Goal: Task Accomplishment & Management: Manage account settings

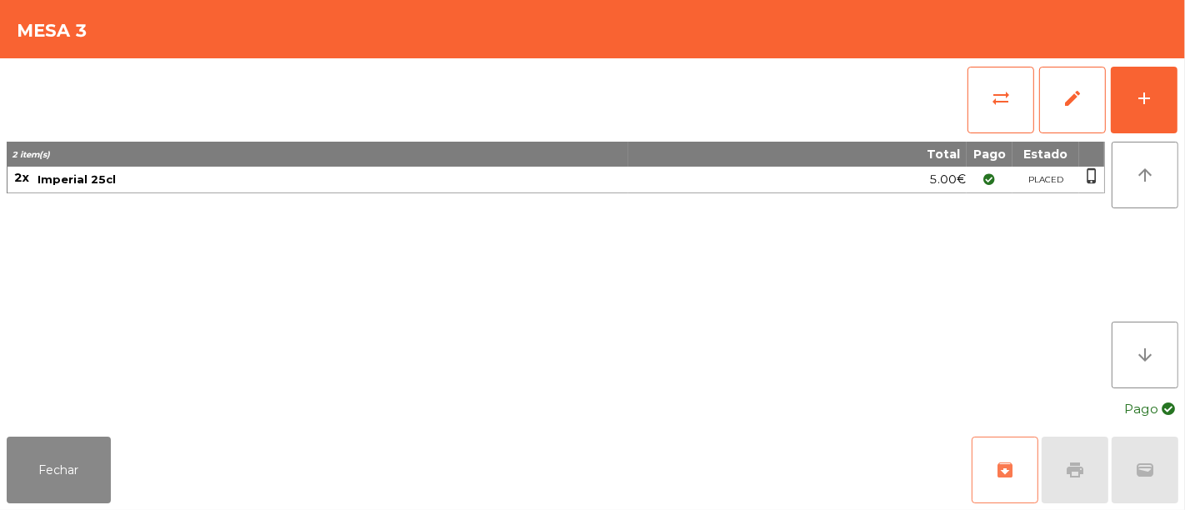
click at [1006, 466] on span "archive" at bounding box center [1005, 470] width 20 height 20
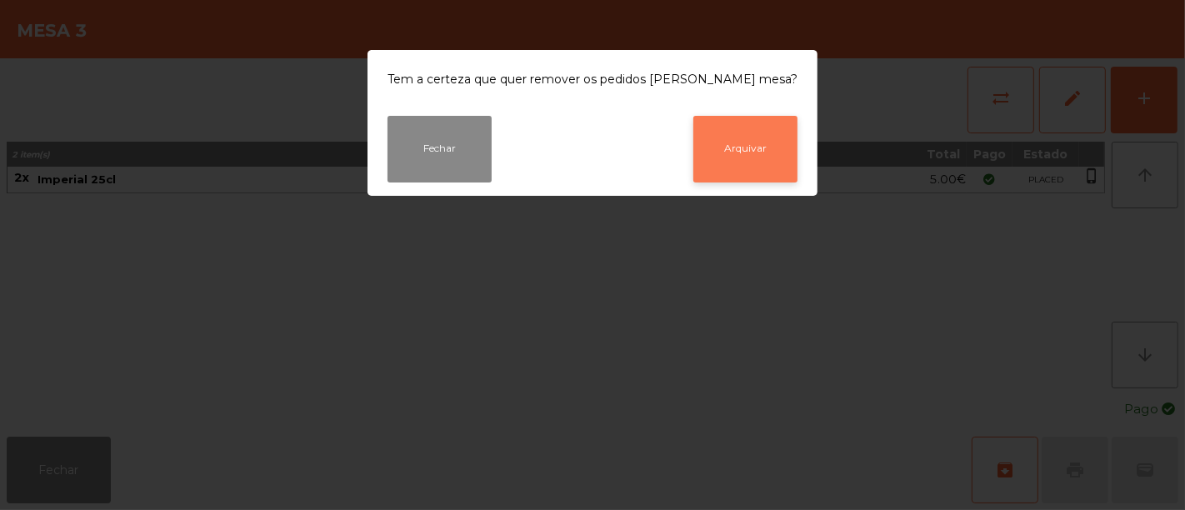
click at [730, 160] on button "Arquivar" at bounding box center [745, 149] width 104 height 67
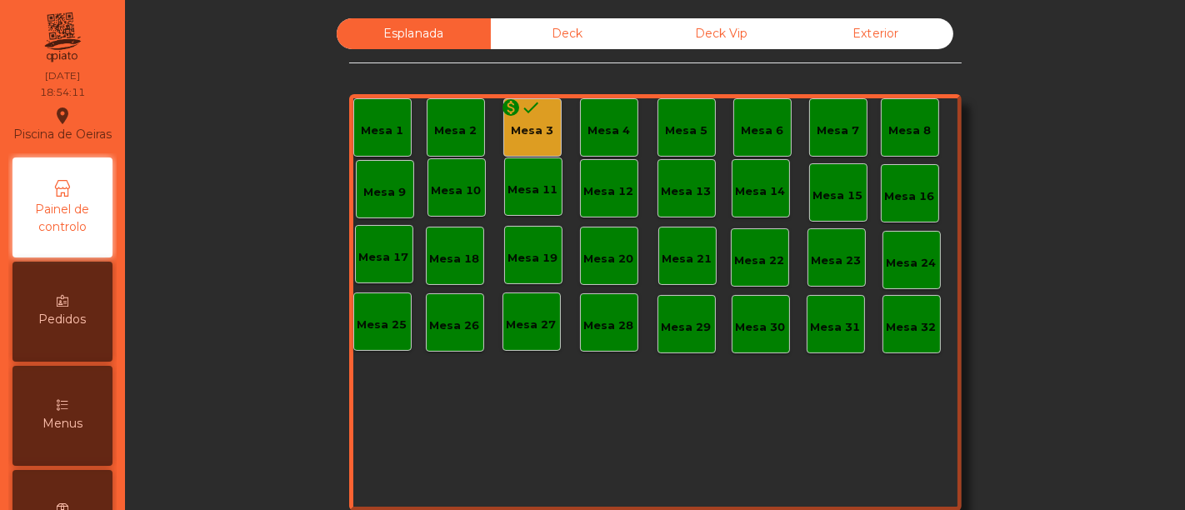
click at [577, 32] on div "Deck" at bounding box center [568, 33] width 154 height 31
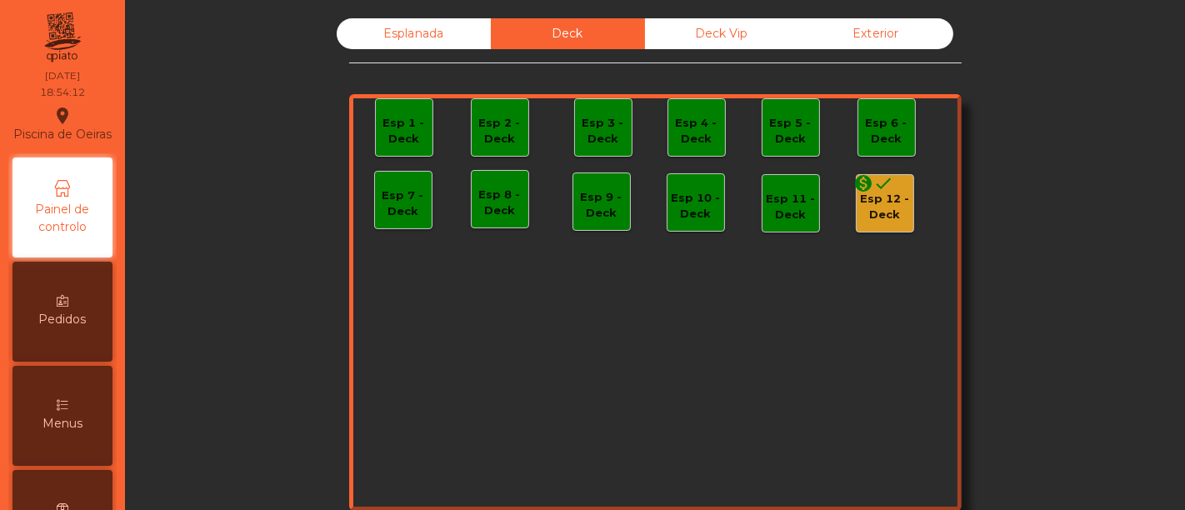
click at [864, 206] on div "Esp 12 - Deck" at bounding box center [884, 207] width 57 height 32
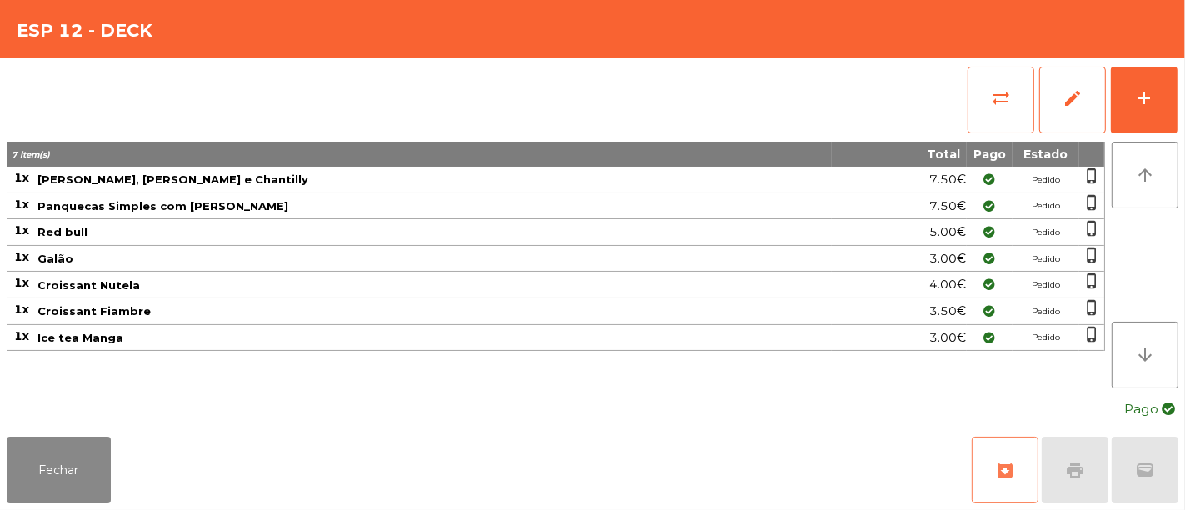
click at [994, 462] on button "archive" at bounding box center [1004, 469] width 67 height 67
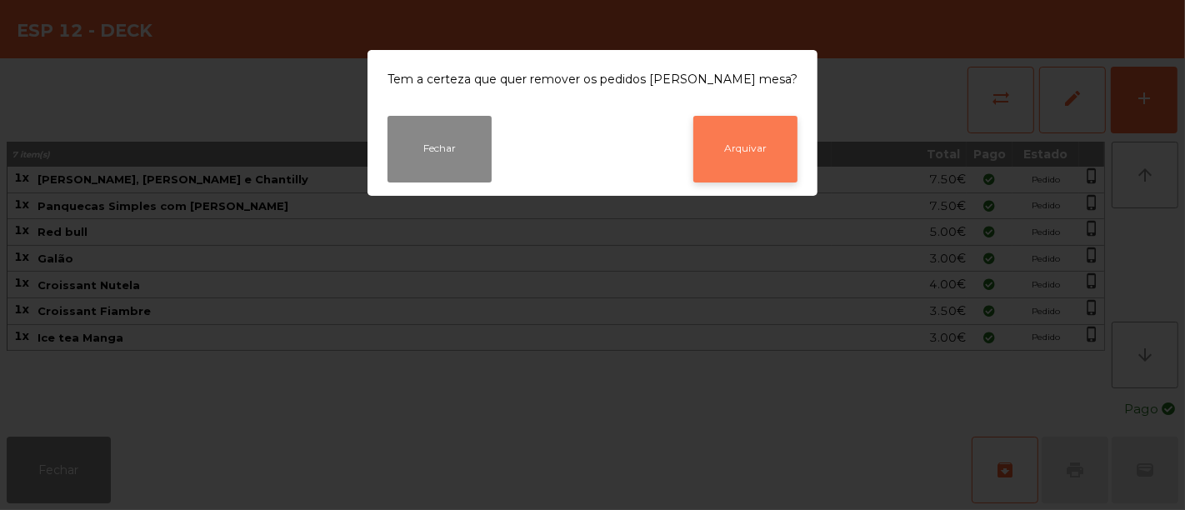
click at [723, 162] on button "Arquivar" at bounding box center [745, 149] width 104 height 67
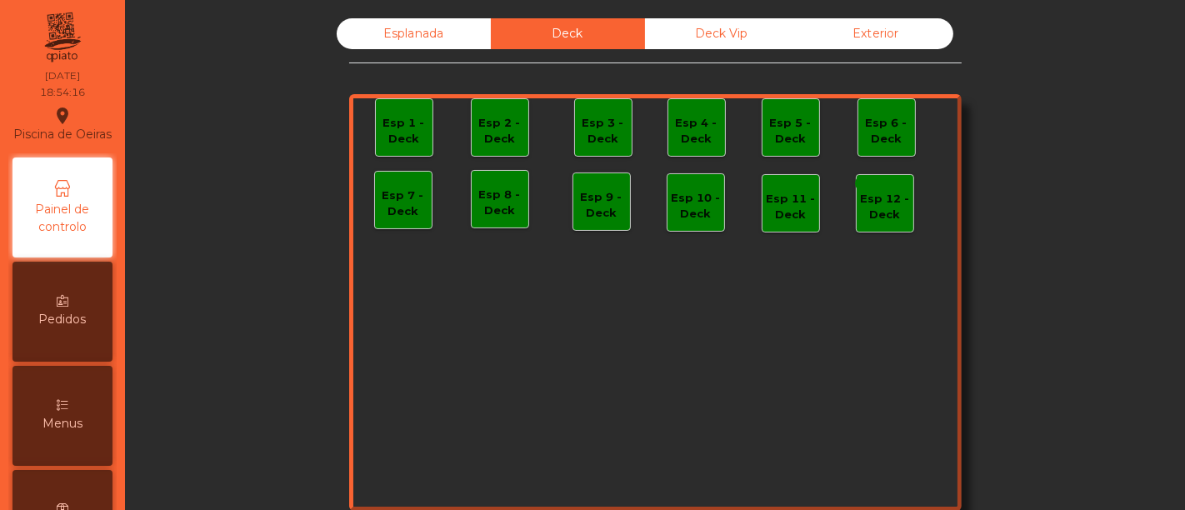
click at [439, 43] on div "Esplanada" at bounding box center [414, 33] width 154 height 31
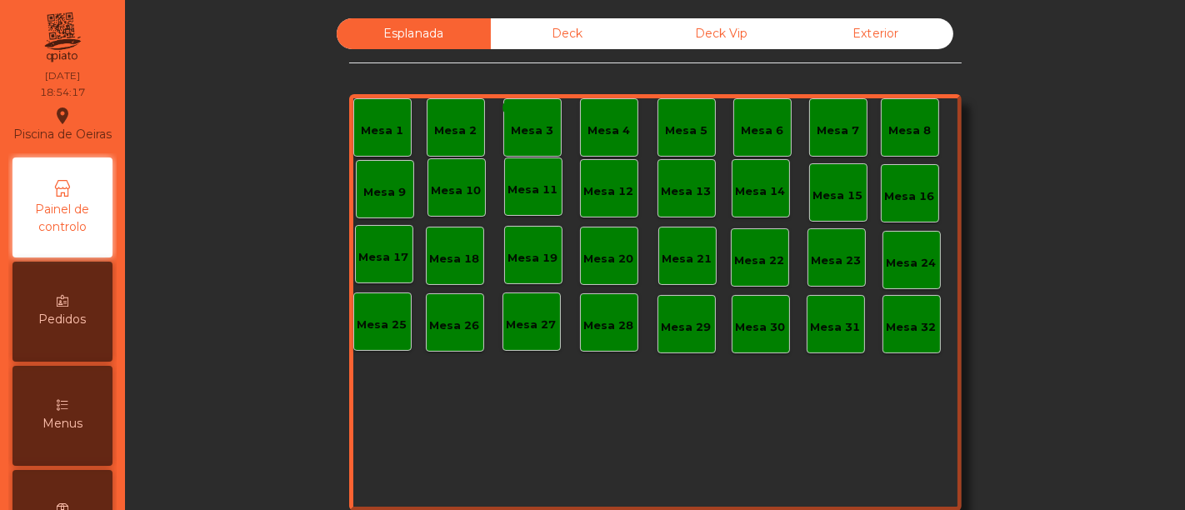
click at [691, 45] on div "Deck Vip" at bounding box center [722, 33] width 154 height 31
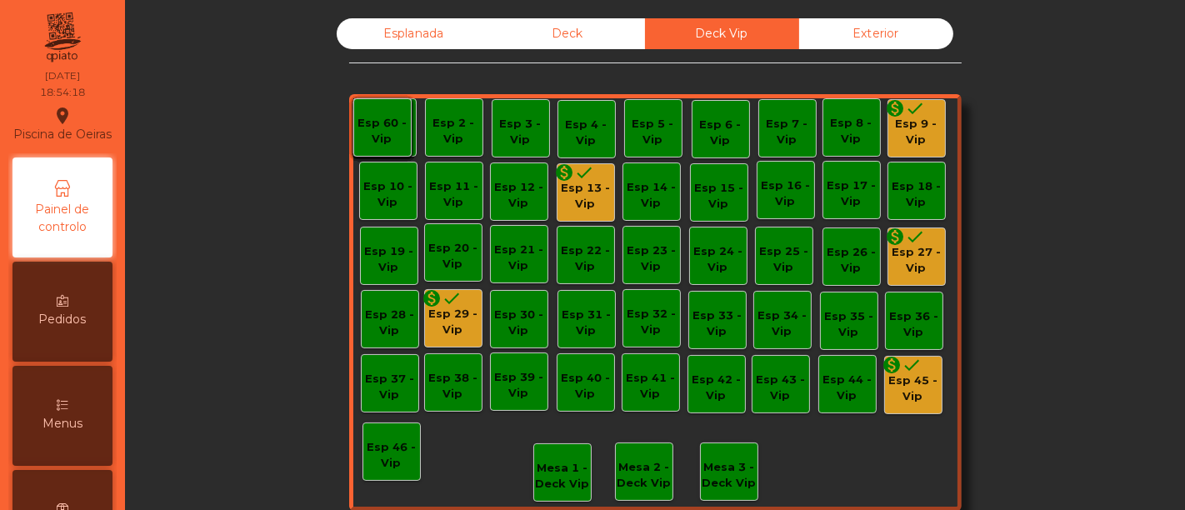
click at [434, 320] on div "Esp 29 - Vip" at bounding box center [453, 322] width 57 height 32
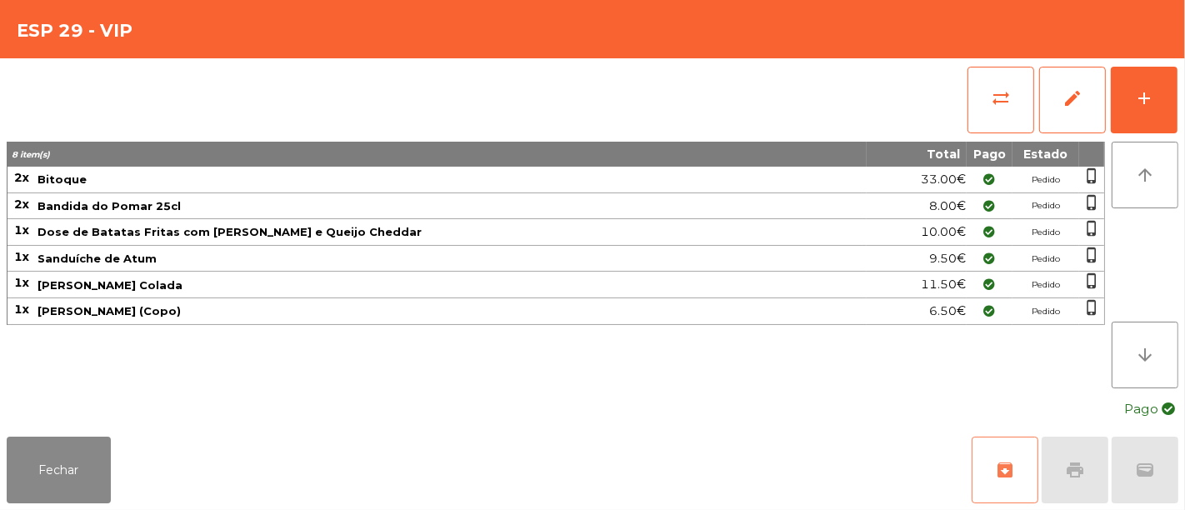
click at [1022, 466] on button "archive" at bounding box center [1004, 469] width 67 height 67
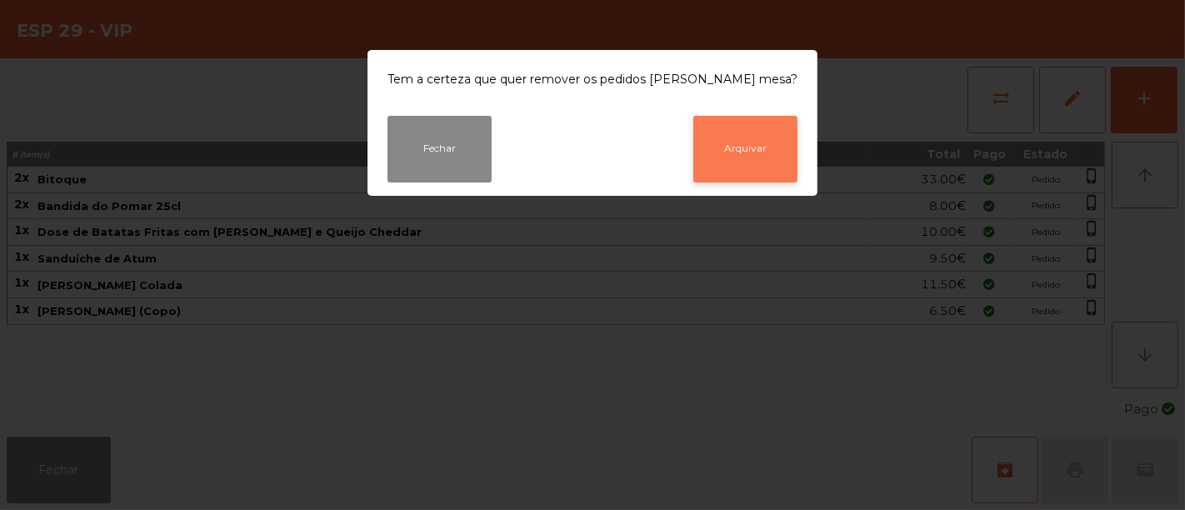
click at [758, 174] on button "Arquivar" at bounding box center [745, 149] width 104 height 67
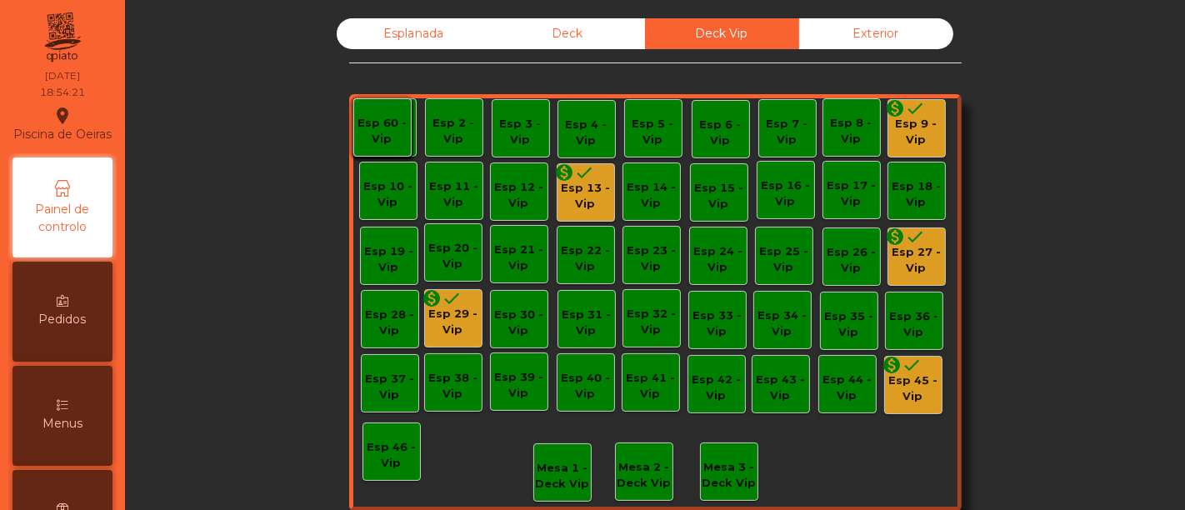
click at [908, 399] on div "Esp 45 - Vip" at bounding box center [913, 388] width 57 height 32
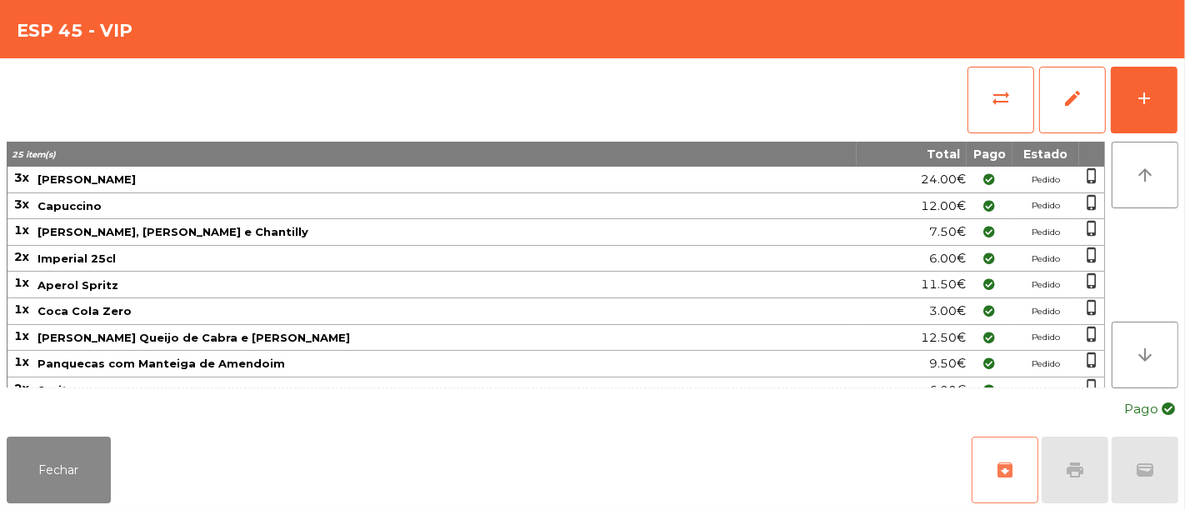
click at [996, 467] on span "archive" at bounding box center [1005, 470] width 20 height 20
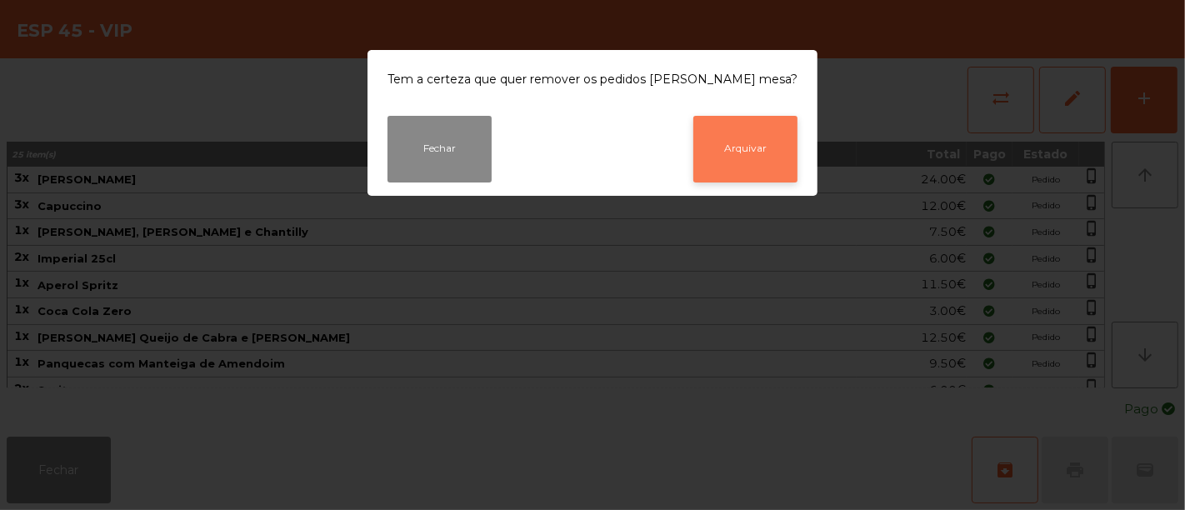
click at [744, 167] on button "Arquivar" at bounding box center [745, 149] width 104 height 67
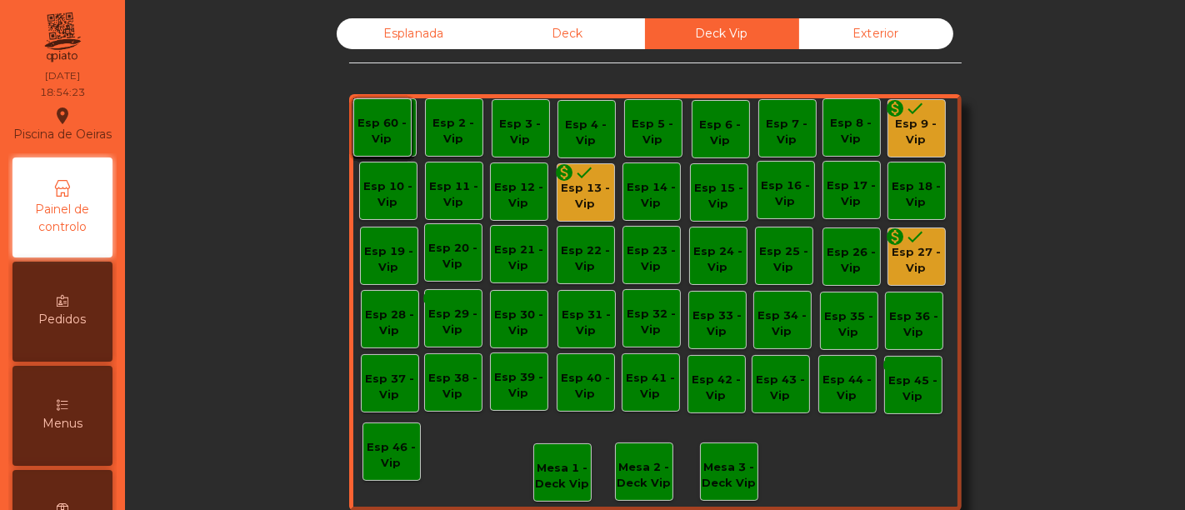
click at [581, 196] on div "Esp 13 - Vip" at bounding box center [585, 196] width 57 height 32
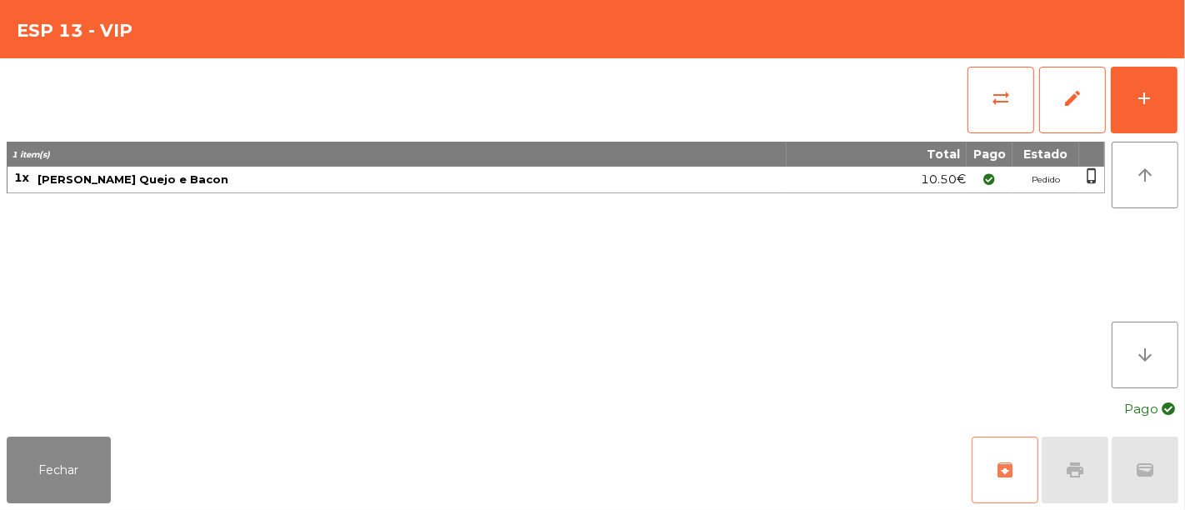
click at [993, 474] on button "archive" at bounding box center [1004, 469] width 67 height 67
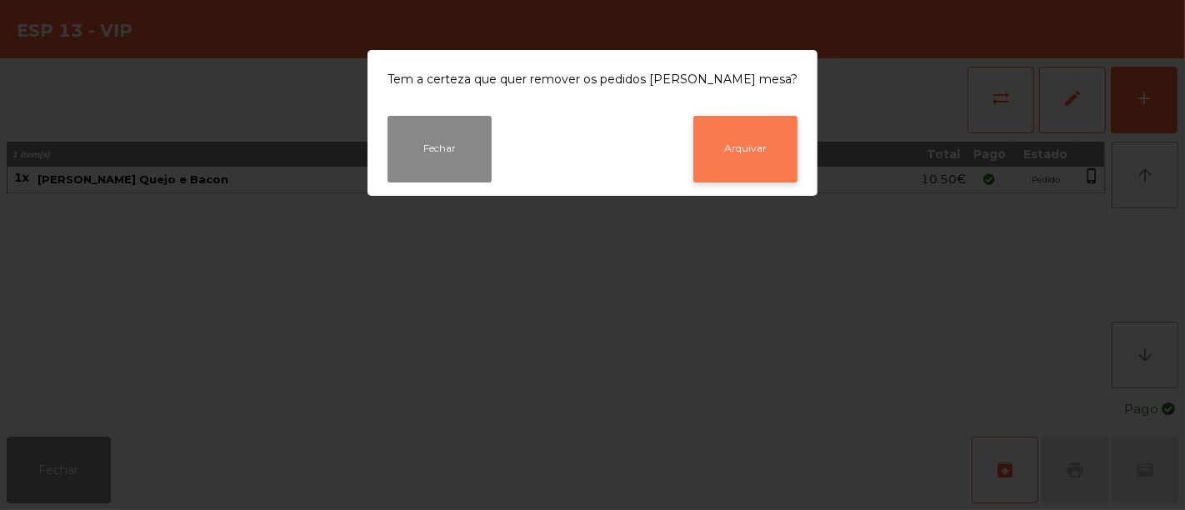
click at [721, 143] on button "Arquivar" at bounding box center [745, 149] width 104 height 67
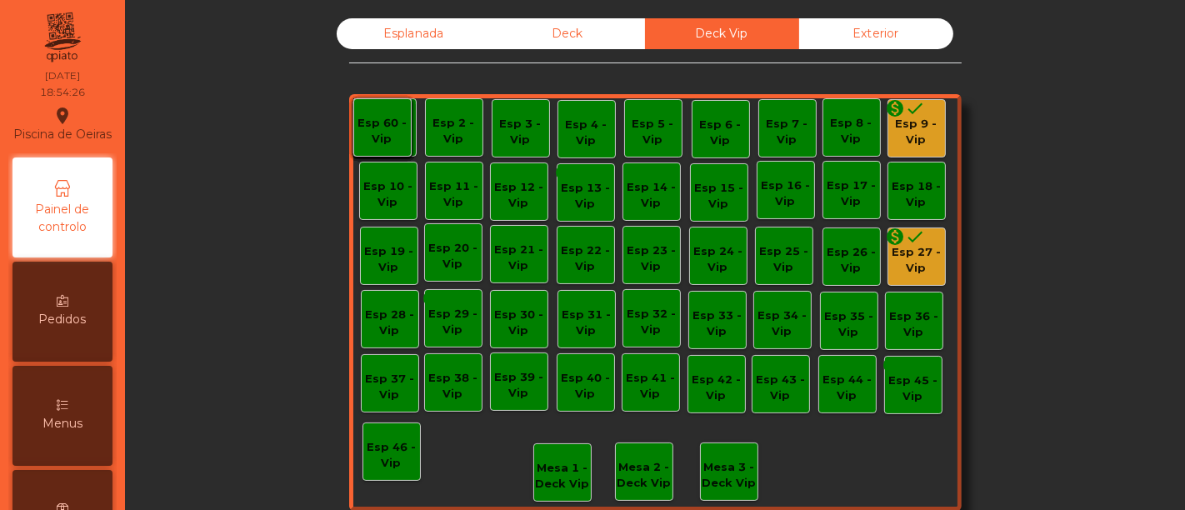
click at [904, 248] on div "monetization_on done" at bounding box center [905, 239] width 40 height 25
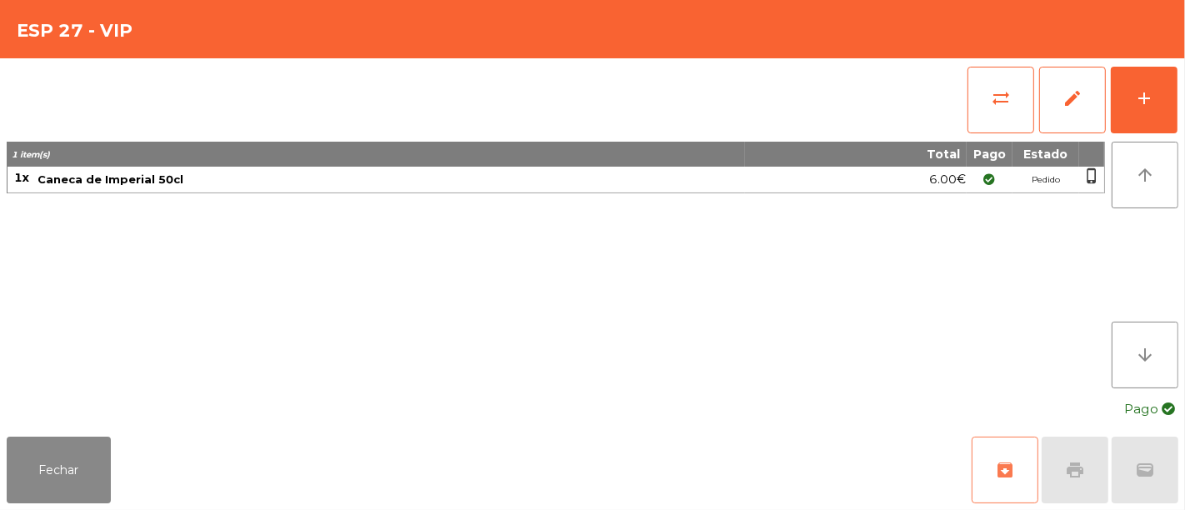
click at [1014, 466] on span "archive" at bounding box center [1005, 470] width 20 height 20
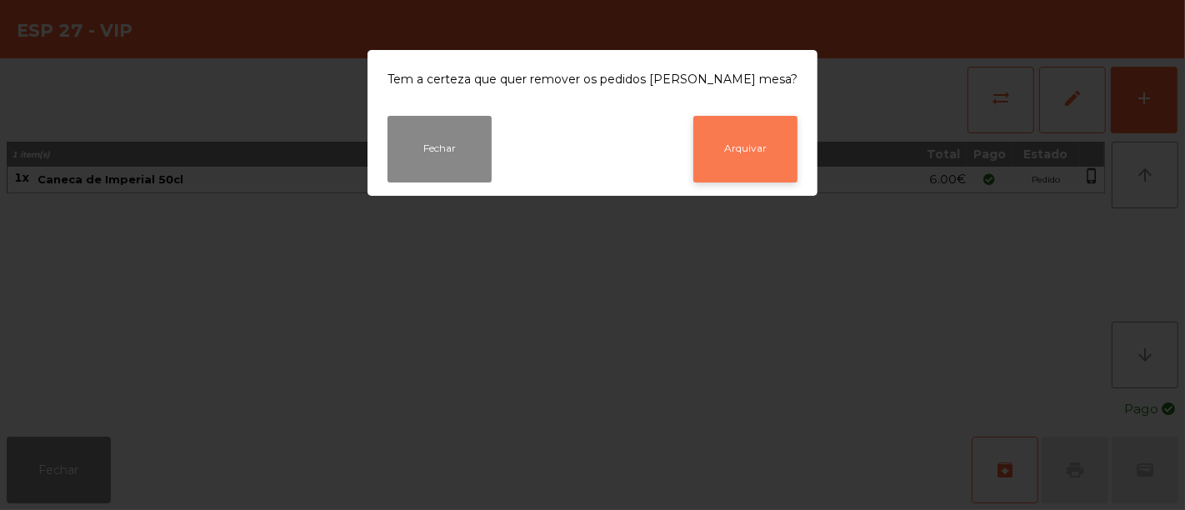
click at [725, 161] on button "Arquivar" at bounding box center [745, 149] width 104 height 67
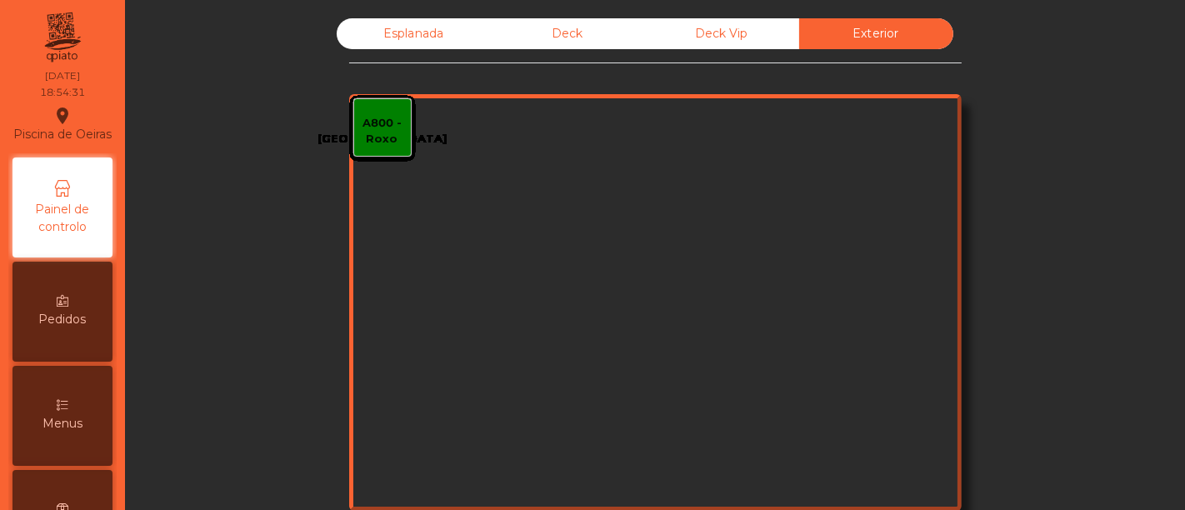
click at [714, 42] on div "Deck Vip" at bounding box center [722, 33] width 154 height 31
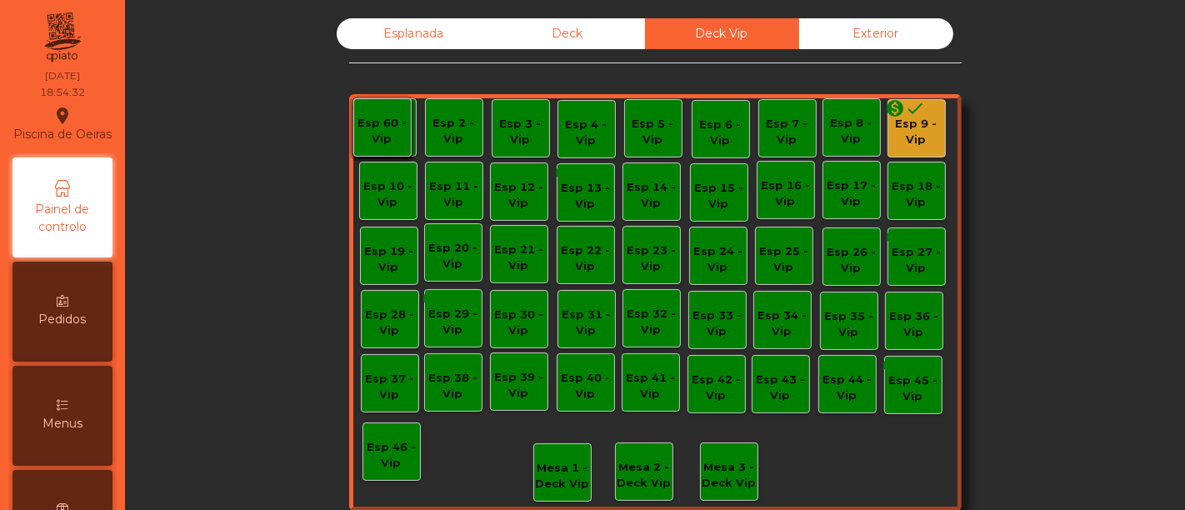
click at [549, 31] on div "Deck" at bounding box center [568, 33] width 154 height 31
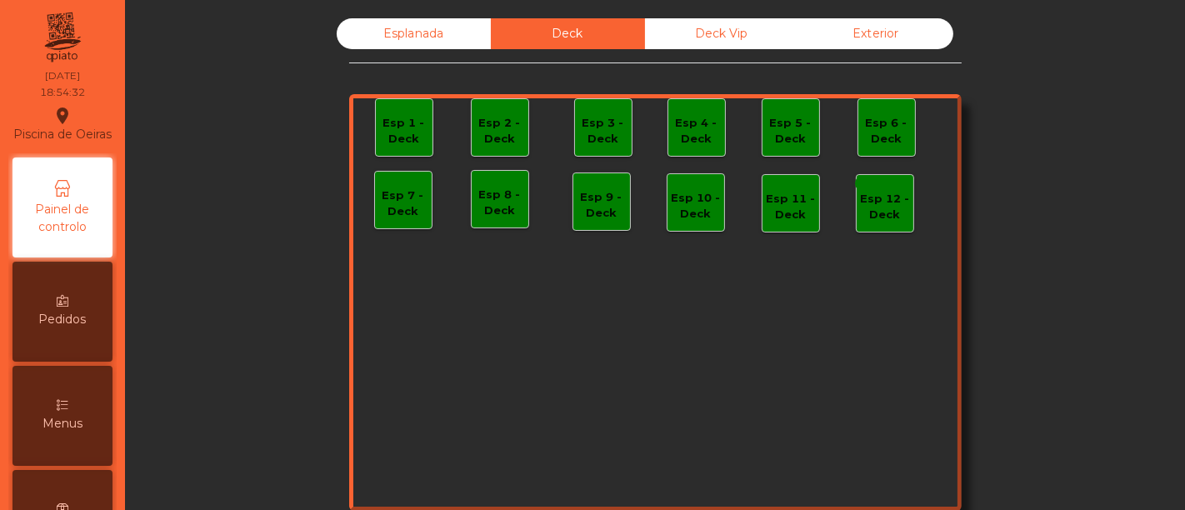
click at [402, 57] on div "Esplanada Deck Deck Vip Exterior Esp 1 - Deck Esp 2 - Deck Esp 3 - Deck Esp 4 -…" at bounding box center [655, 281] width 612 height 527
click at [415, 43] on div "Esplanada" at bounding box center [414, 33] width 154 height 31
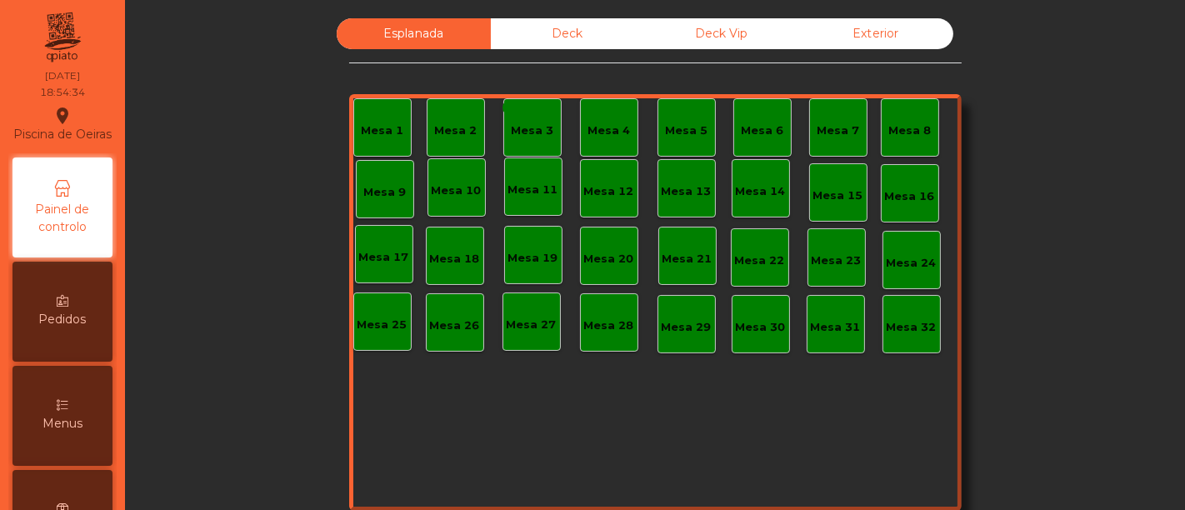
click at [668, 39] on div "Deck Vip" at bounding box center [722, 33] width 154 height 31
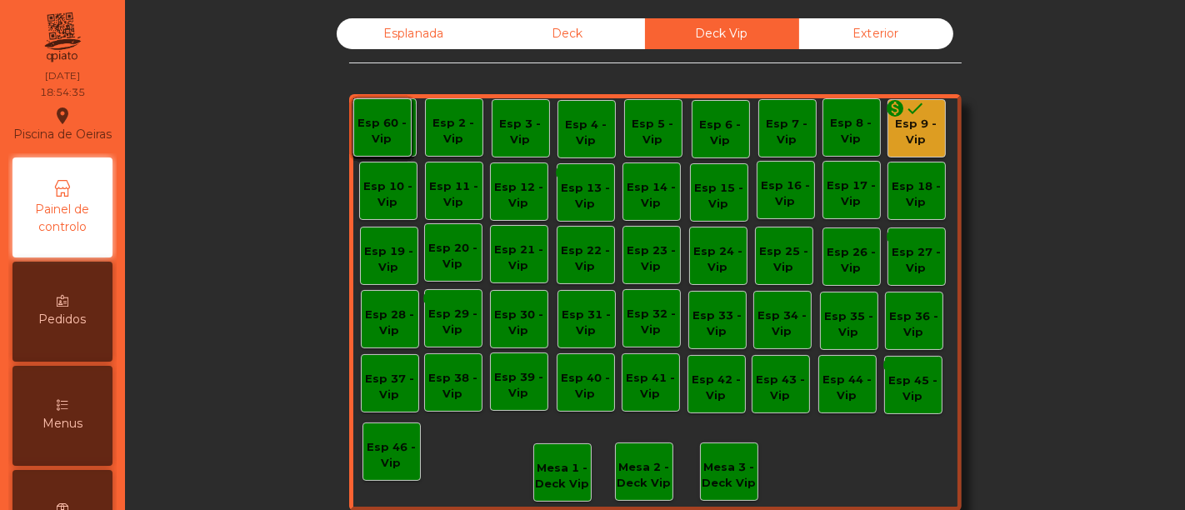
click at [912, 148] on div "monetization_on done Esp 9 - Vip" at bounding box center [916, 128] width 58 height 58
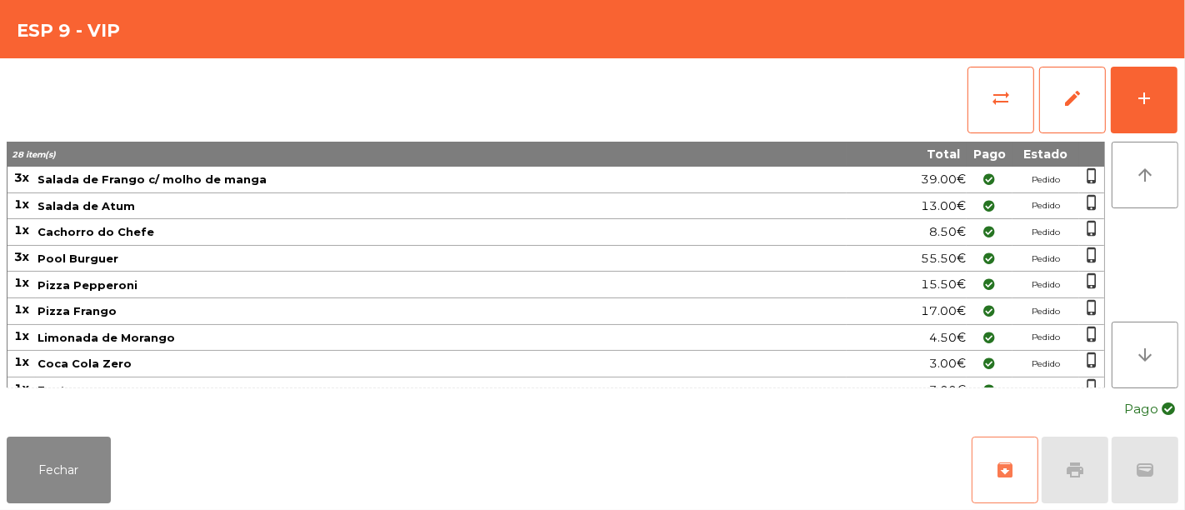
click at [997, 466] on span "archive" at bounding box center [1005, 470] width 20 height 20
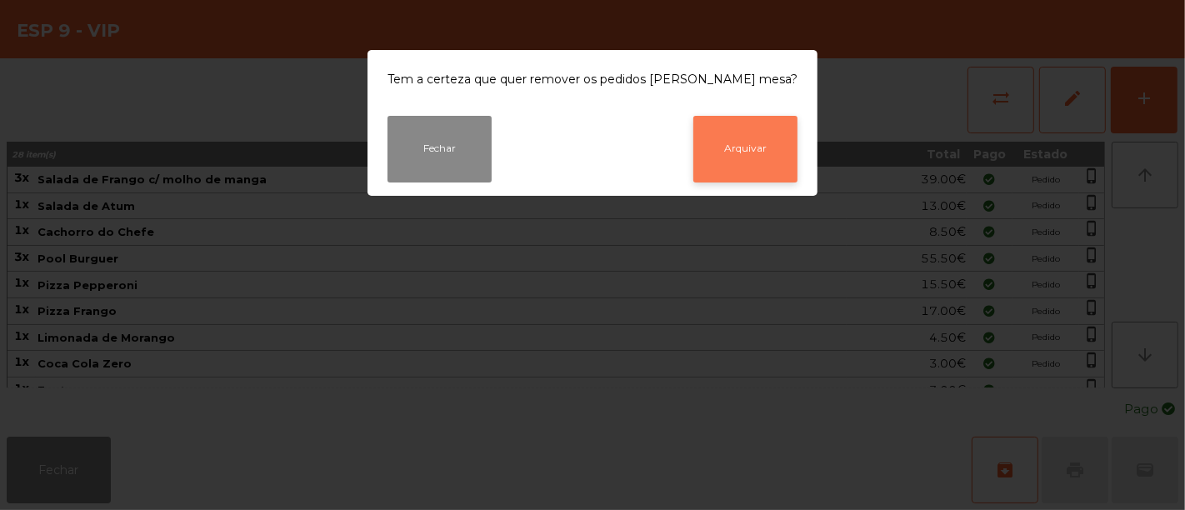
click at [746, 153] on button "Arquivar" at bounding box center [745, 149] width 104 height 67
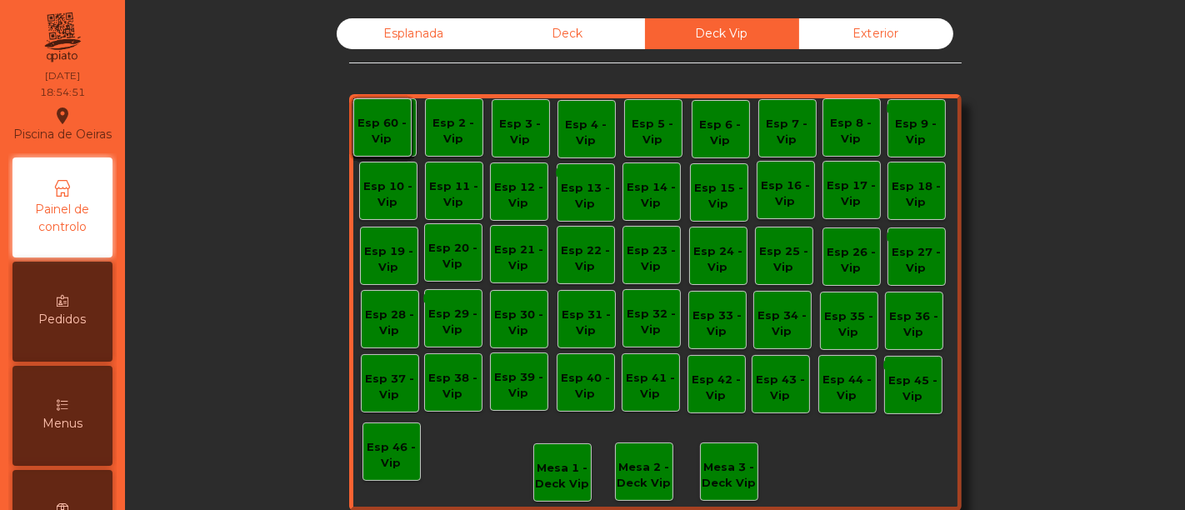
click at [397, 32] on div "Esplanada" at bounding box center [414, 33] width 154 height 31
